Goal: Book appointment/travel/reservation

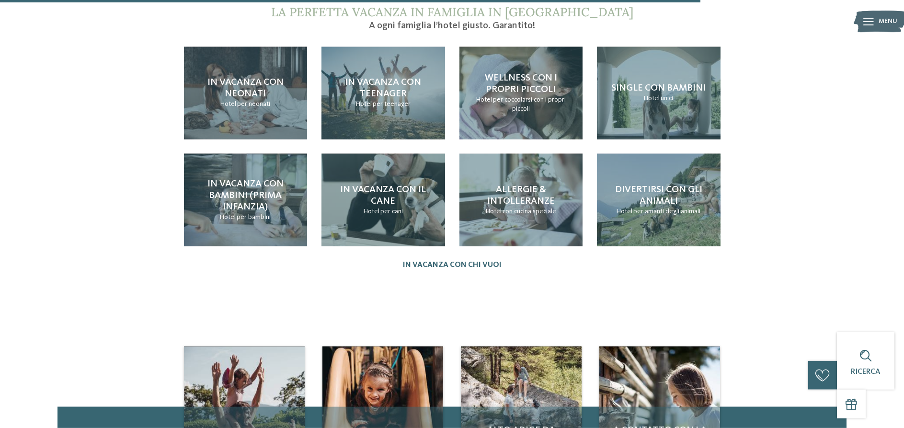
scroll to position [1222, 0]
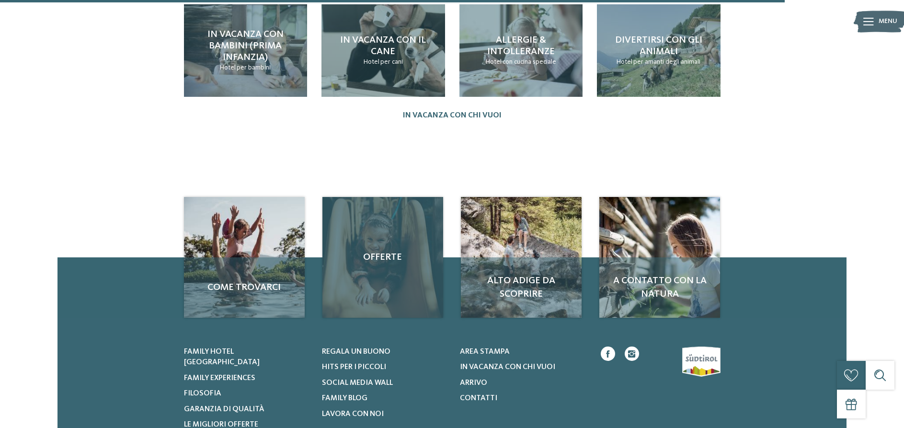
click at [388, 251] on span "Offerte" at bounding box center [383, 257] width 102 height 13
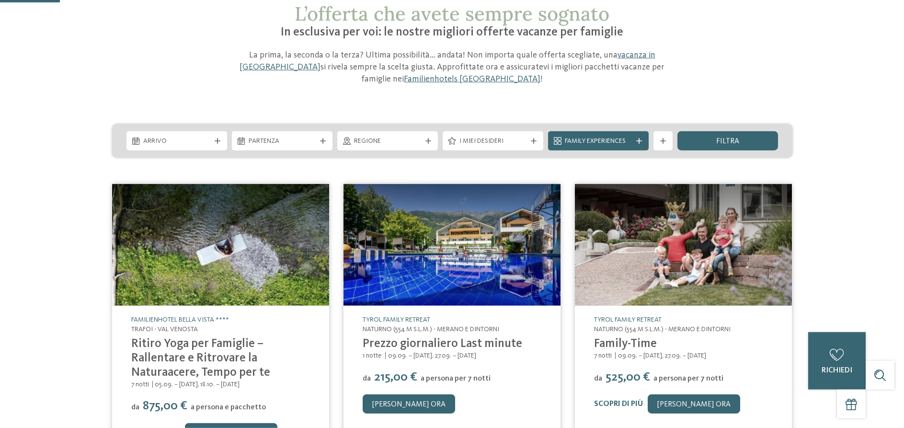
scroll to position [49, 0]
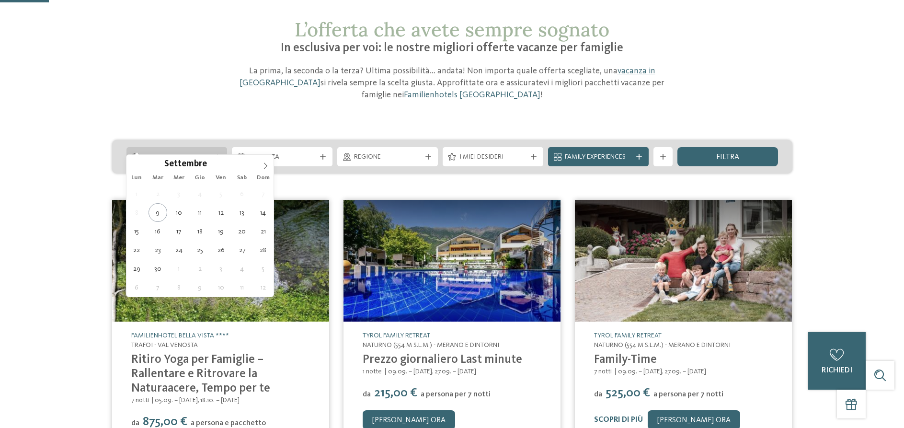
click at [218, 154] on icon at bounding box center [218, 157] width 6 height 6
type div "[DATE]"
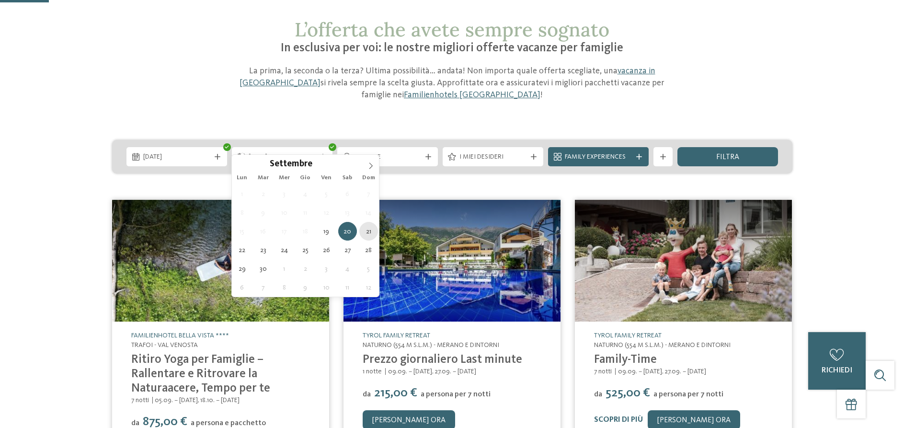
type div "[DATE]"
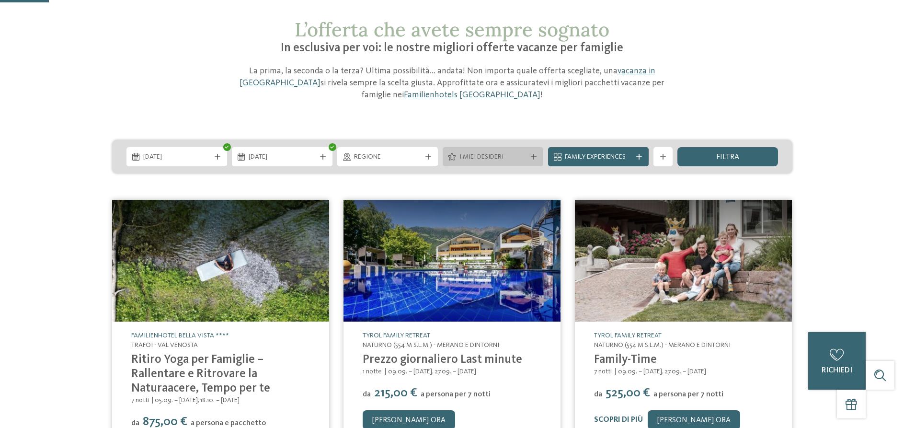
click at [535, 154] on icon at bounding box center [534, 157] width 6 height 6
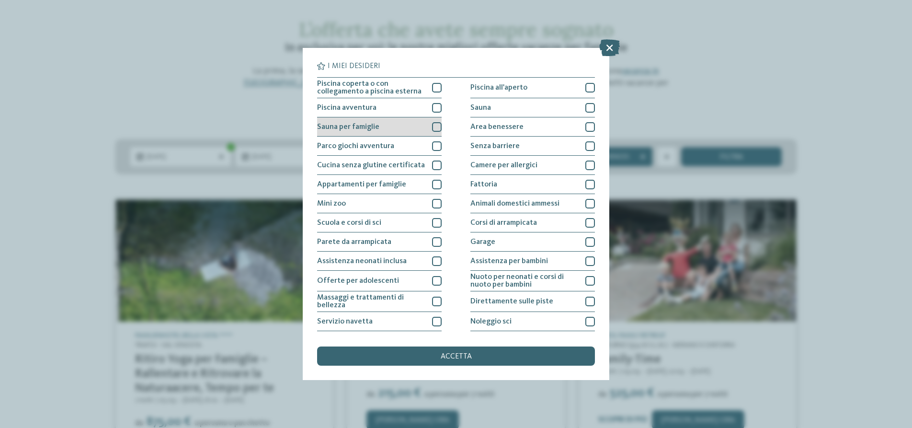
click at [437, 127] on div at bounding box center [437, 127] width 10 height 10
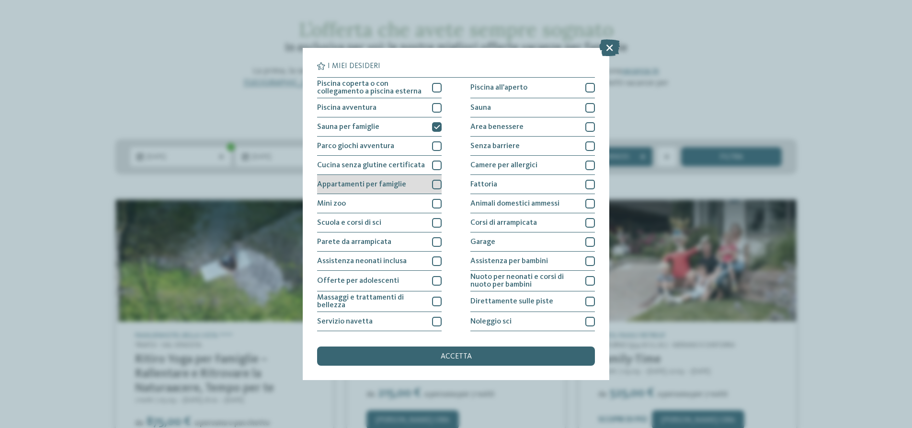
click at [435, 184] on div at bounding box center [437, 185] width 10 height 10
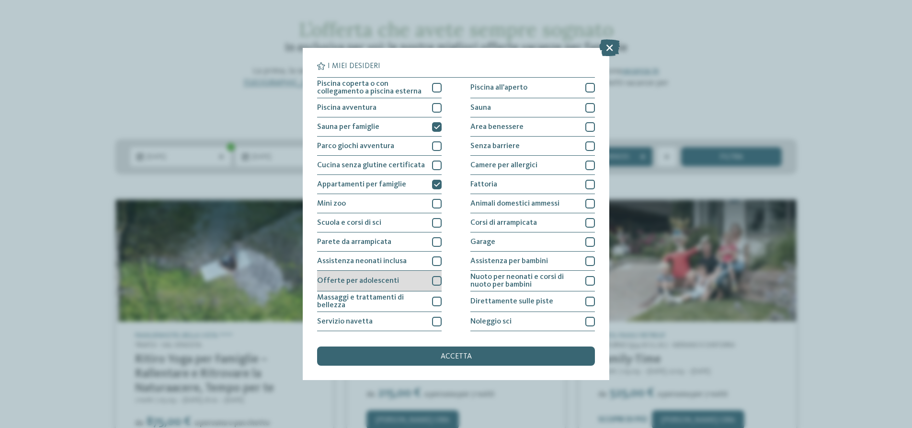
drag, startPoint x: 434, startPoint y: 280, endPoint x: 426, endPoint y: 287, distance: 10.2
click at [434, 280] on div at bounding box center [437, 281] width 10 height 10
click at [434, 299] on div at bounding box center [437, 302] width 10 height 10
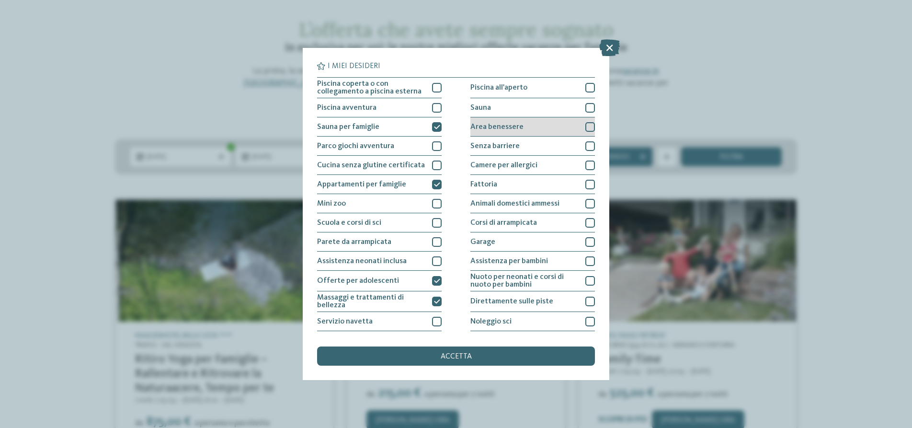
click at [586, 126] on div at bounding box center [590, 127] width 10 height 10
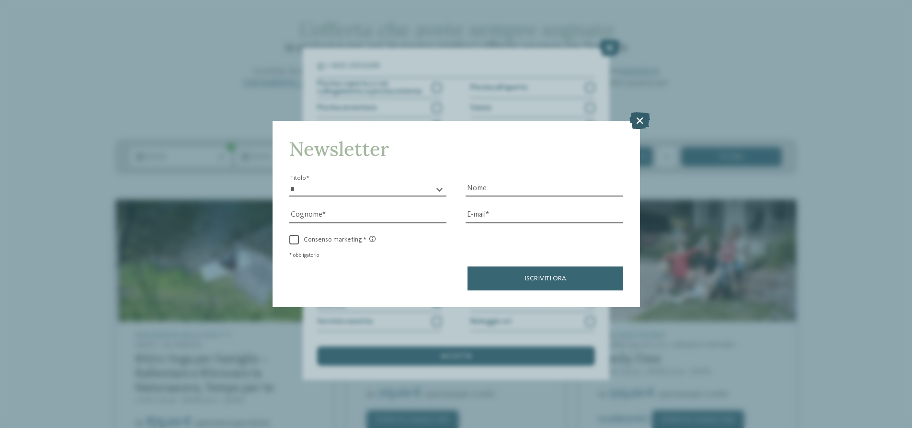
click at [640, 121] on icon at bounding box center [640, 120] width 21 height 17
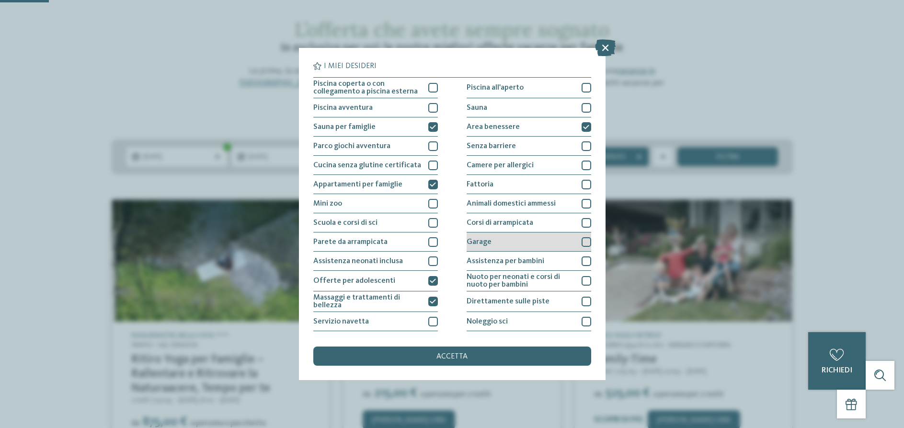
click at [582, 242] on div at bounding box center [587, 242] width 10 height 10
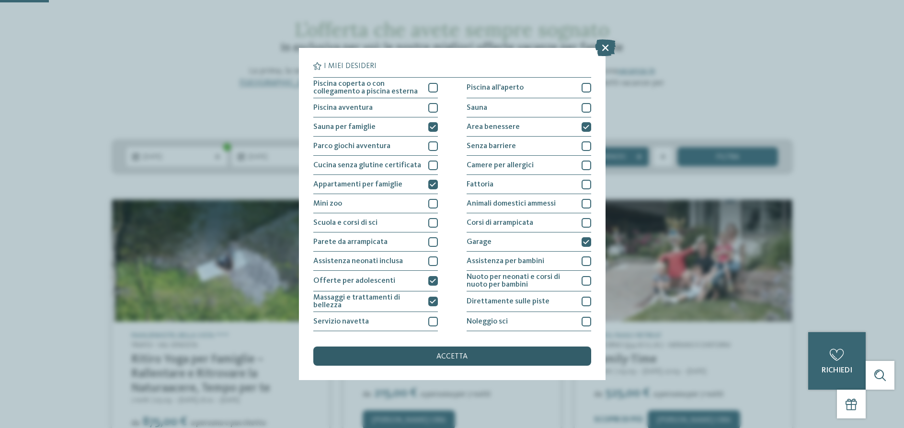
click at [459, 355] on span "accetta" at bounding box center [451, 357] width 31 height 8
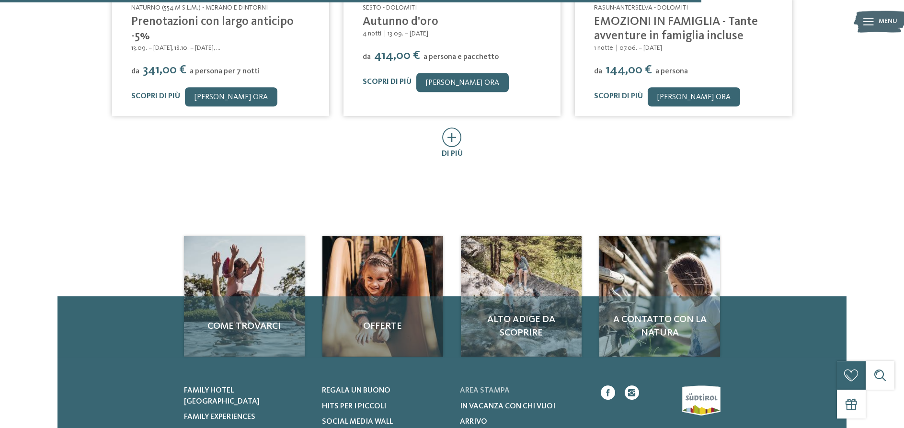
scroll to position [747, 0]
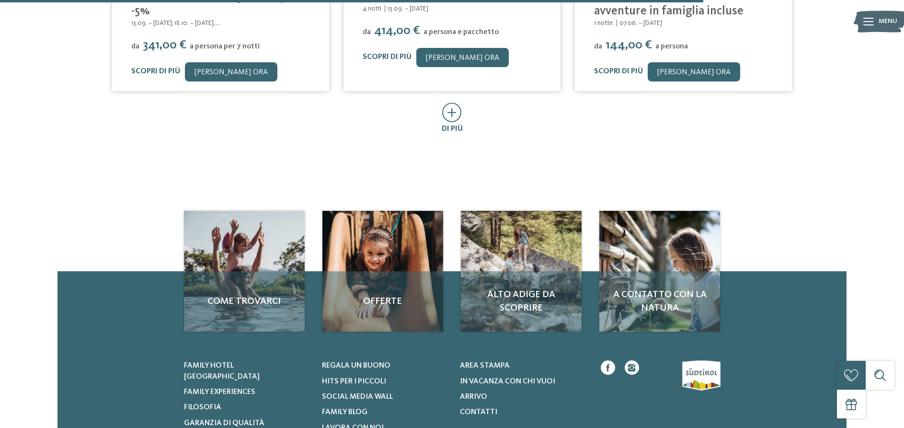
click at [455, 103] on icon at bounding box center [452, 113] width 20 height 20
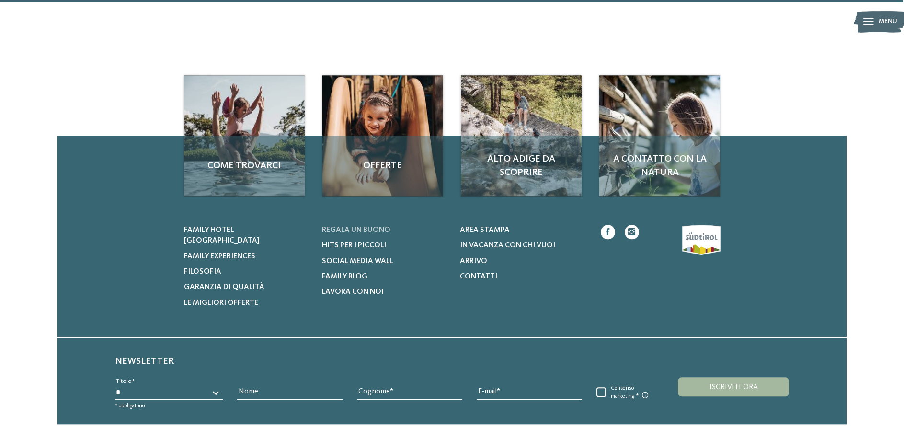
scroll to position [1178, 0]
